Goal: Information Seeking & Learning: Learn about a topic

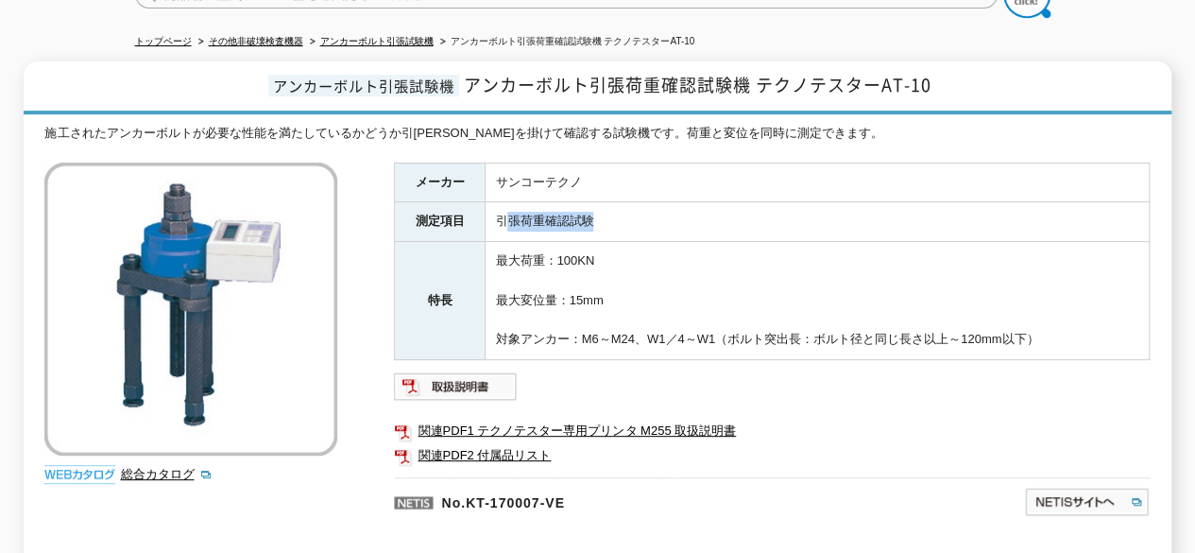
drag, startPoint x: 511, startPoint y: 205, endPoint x: 597, endPoint y: 205, distance: 86.0
click at [597, 205] on td "引張荷重確認試験" at bounding box center [818, 222] width 664 height 40
click at [634, 222] on td "引張荷重確認試験" at bounding box center [818, 222] width 664 height 40
drag, startPoint x: 544, startPoint y: 208, endPoint x: 658, endPoint y: 239, distance: 118.5
click at [658, 239] on tbody "メーカー サンコーテクノ 測定項目 引張荷重確認試験 特長 最大荷重：100KN 最大変位量：15mm 対象アンカー：M6～M24、W1／4～W1（ボルト突出…" at bounding box center [772, 260] width 755 height 197
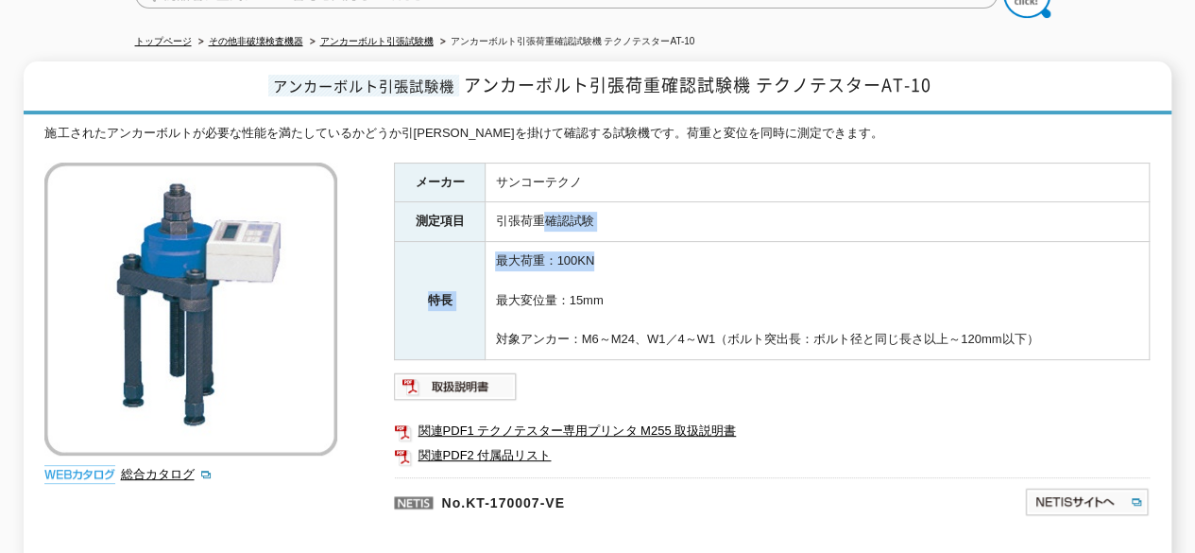
click at [618, 242] on td "最大荷重：100KN 最大変位量：15mm 対象アンカー：M6～M24、W1／4～W1（ボルト突出長：ボルト径と同じ長さ以上～120mm以下）" at bounding box center [818, 301] width 664 height 118
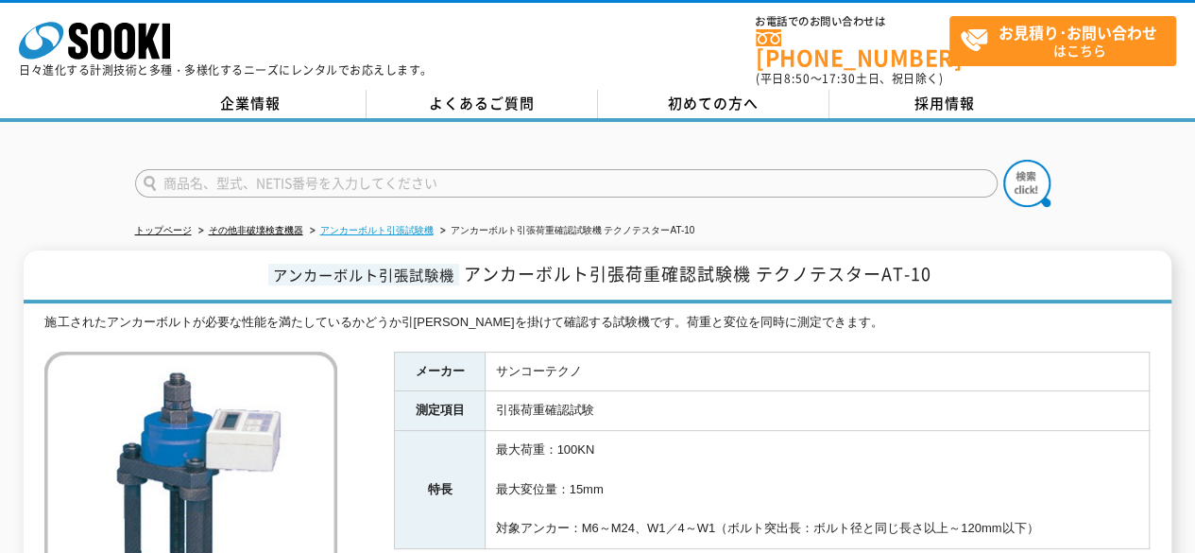
click at [420, 225] on link "アンカーボルト引張試験機" at bounding box center [376, 230] width 113 height 10
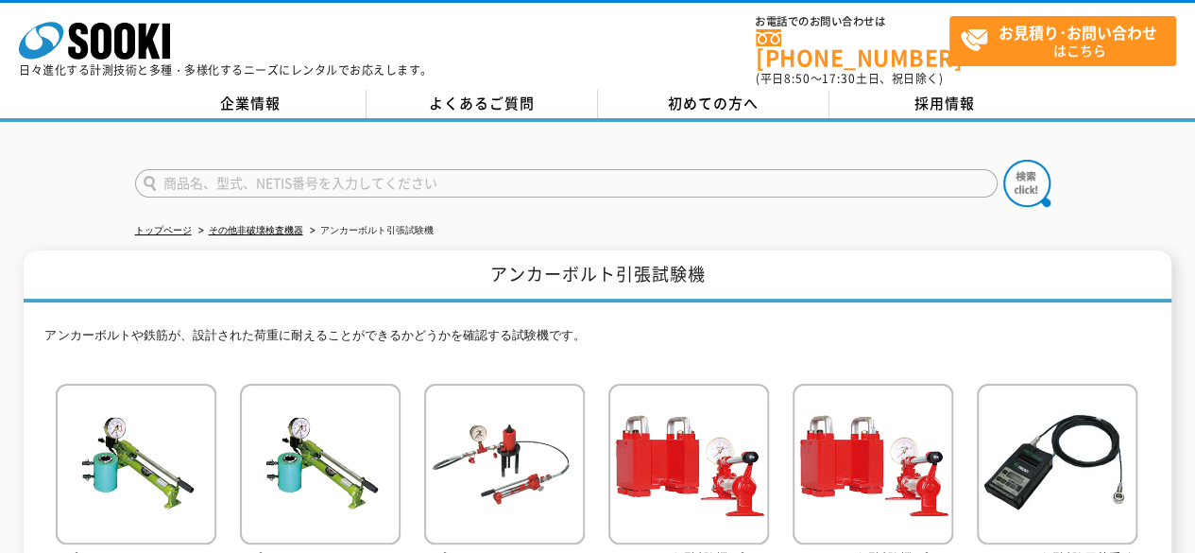
click at [533, 160] on form at bounding box center [598, 186] width 926 height 53
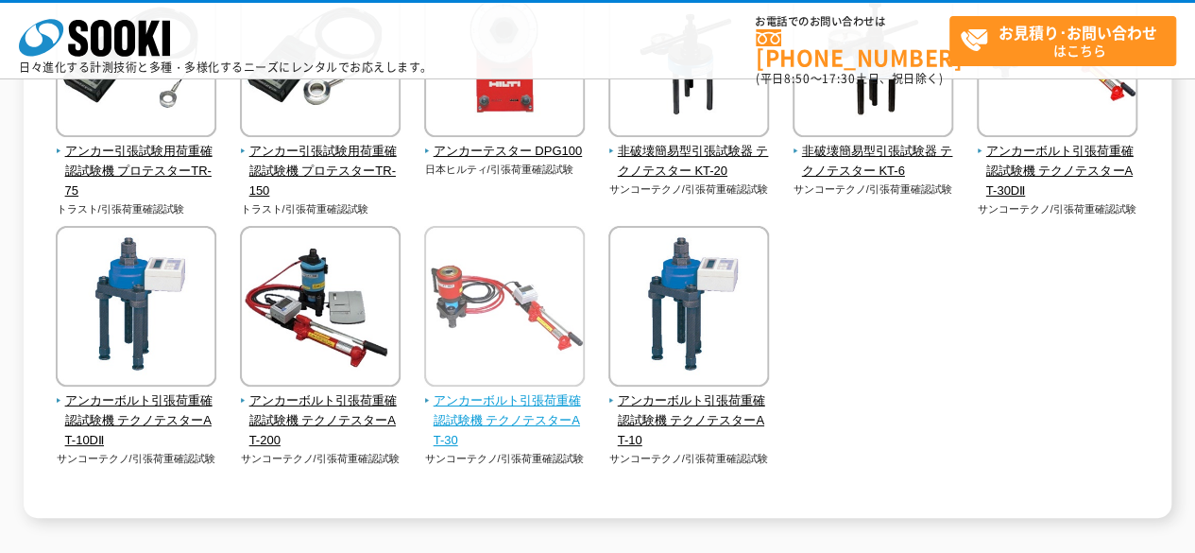
scroll to position [661, 0]
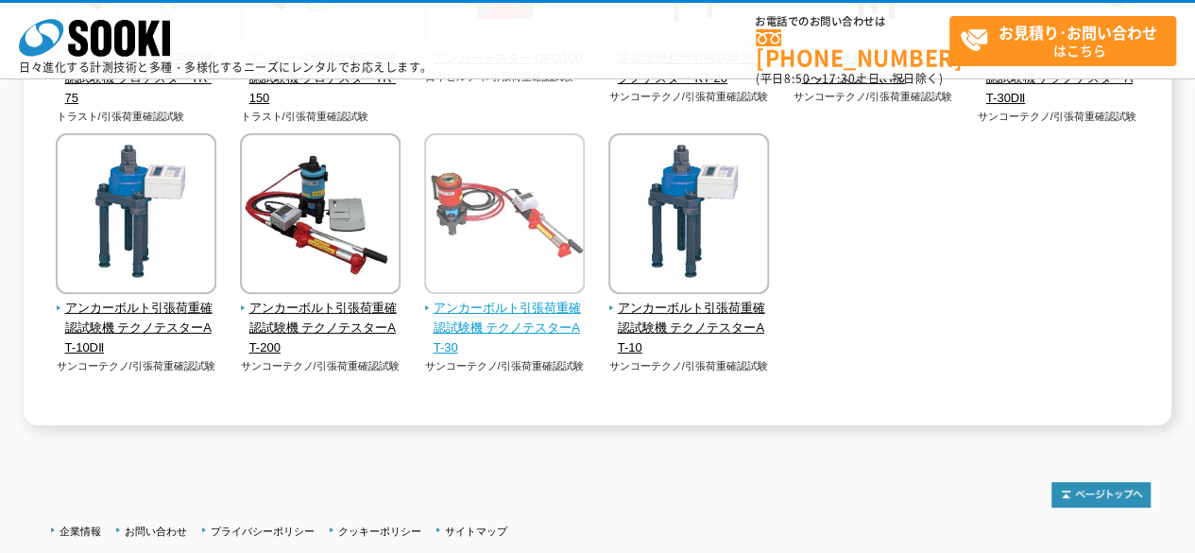
click at [547, 316] on span "アンカーボルト引張荷重確認試験機 テクノテスターAT-30" at bounding box center [505, 327] width 162 height 59
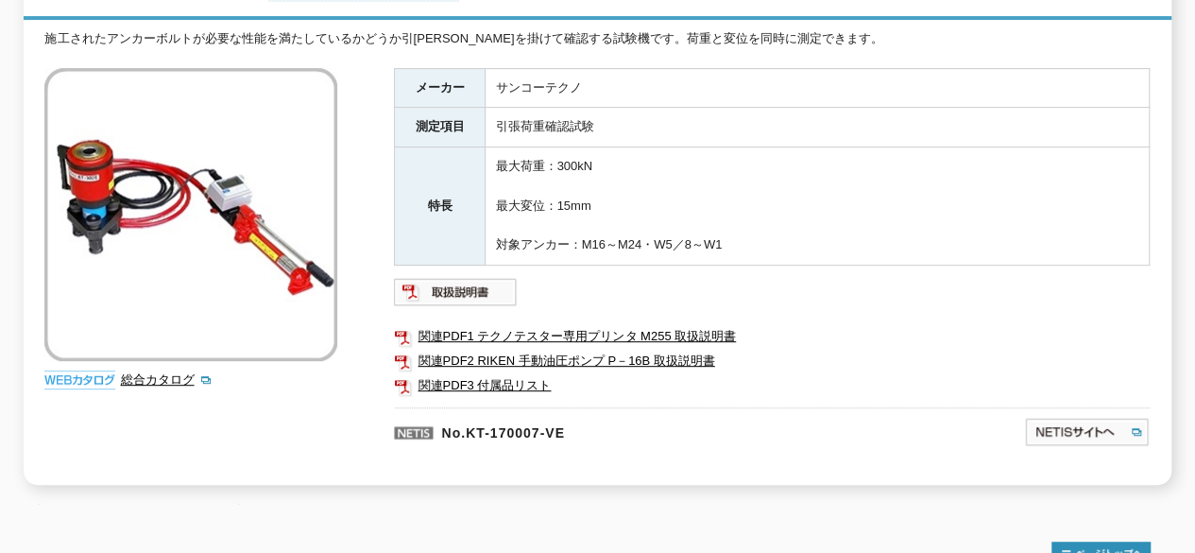
scroll to position [469, 0]
